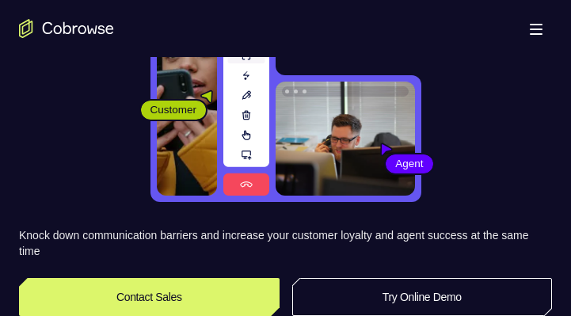
scroll to position [158, 0]
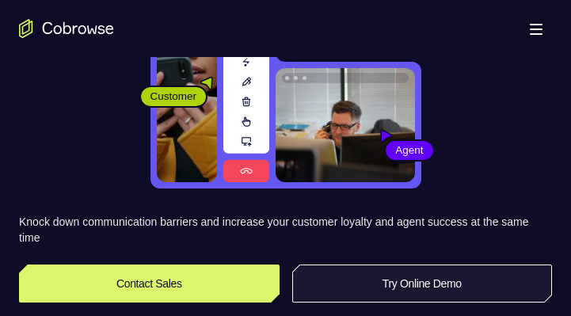
click at [401, 285] on link "Try Online Demo" at bounding box center [422, 283] width 260 height 38
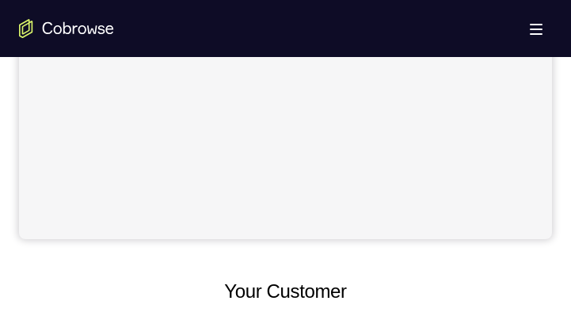
scroll to position [686, 0]
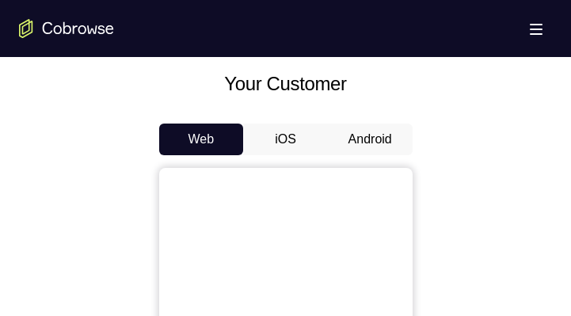
click at [351, 137] on button "Android" at bounding box center [370, 139] width 85 height 32
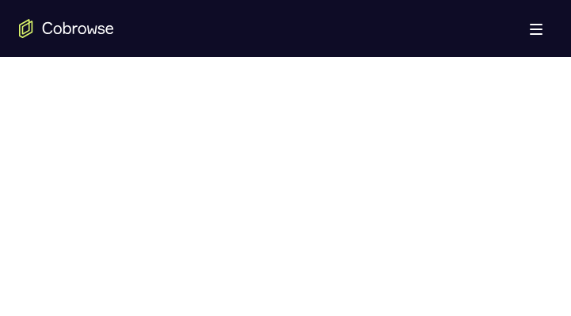
scroll to position [950, 0]
